Goal: Navigation & Orientation: Find specific page/section

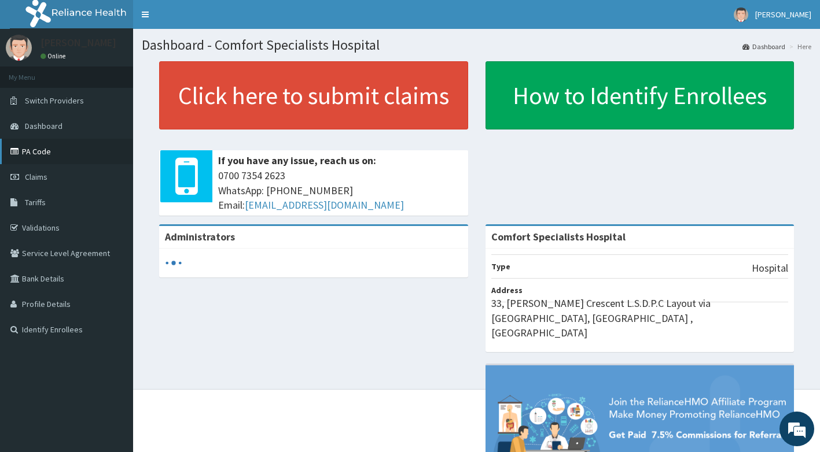
click at [90, 153] on link "PA Code" at bounding box center [66, 151] width 133 height 25
click at [62, 153] on link "PA Code" at bounding box center [66, 151] width 133 height 25
